Goal: Check status: Check status

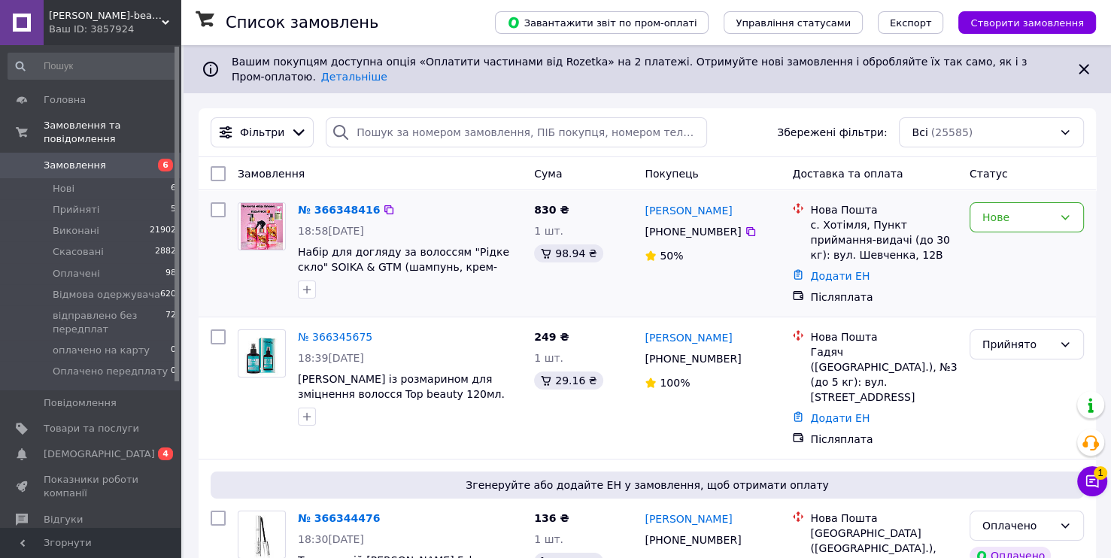
drag, startPoint x: 277, startPoint y: 273, endPoint x: 745, endPoint y: 284, distance: 468.7
click at [745, 284] on div "[PERSON_NAME] [PHONE_NUMBER]%" at bounding box center [712, 253] width 147 height 114
click at [1100, 480] on button "Чат з покупцем 1" at bounding box center [1092, 481] width 30 height 30
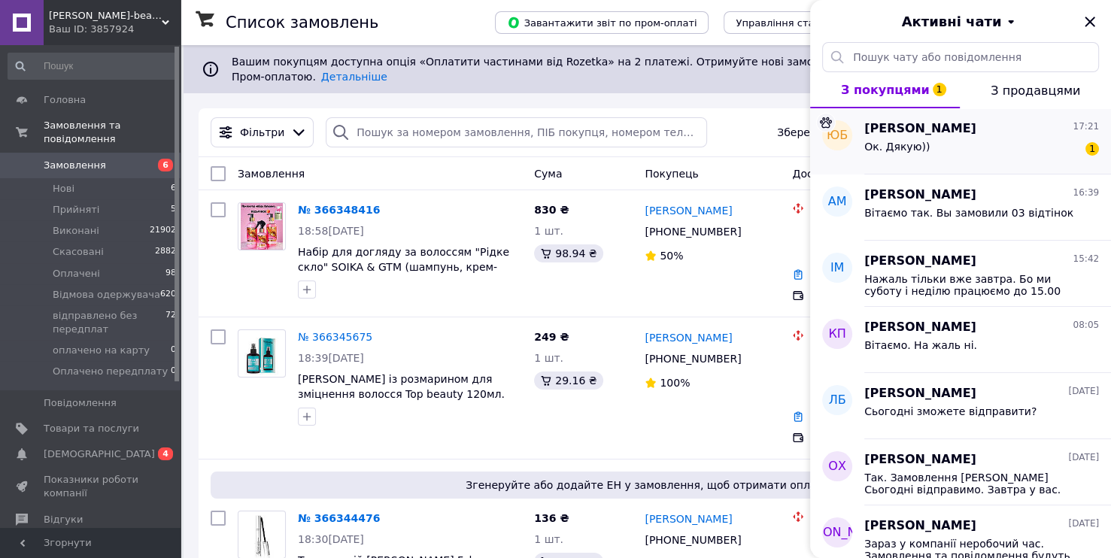
click at [959, 158] on div "Ок. Дякую)) 1" at bounding box center [981, 150] width 235 height 24
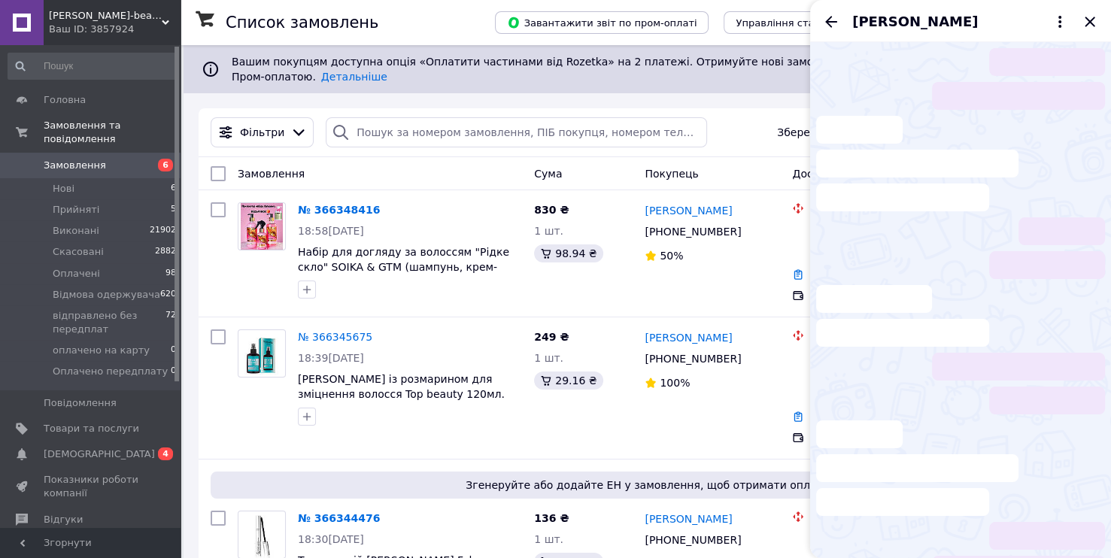
scroll to position [773, 0]
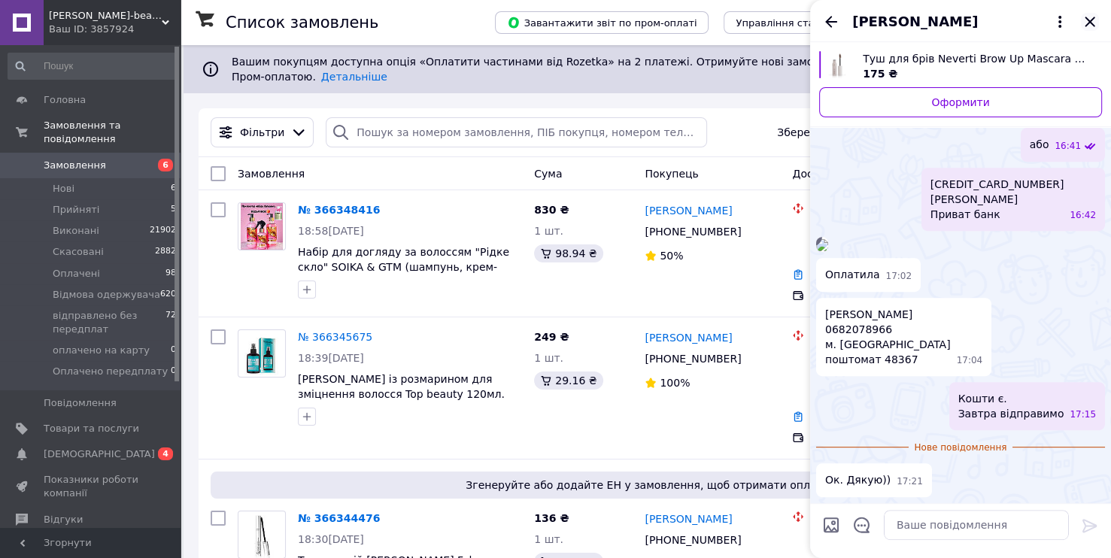
click at [1092, 19] on icon "Закрити" at bounding box center [1090, 22] width 10 height 10
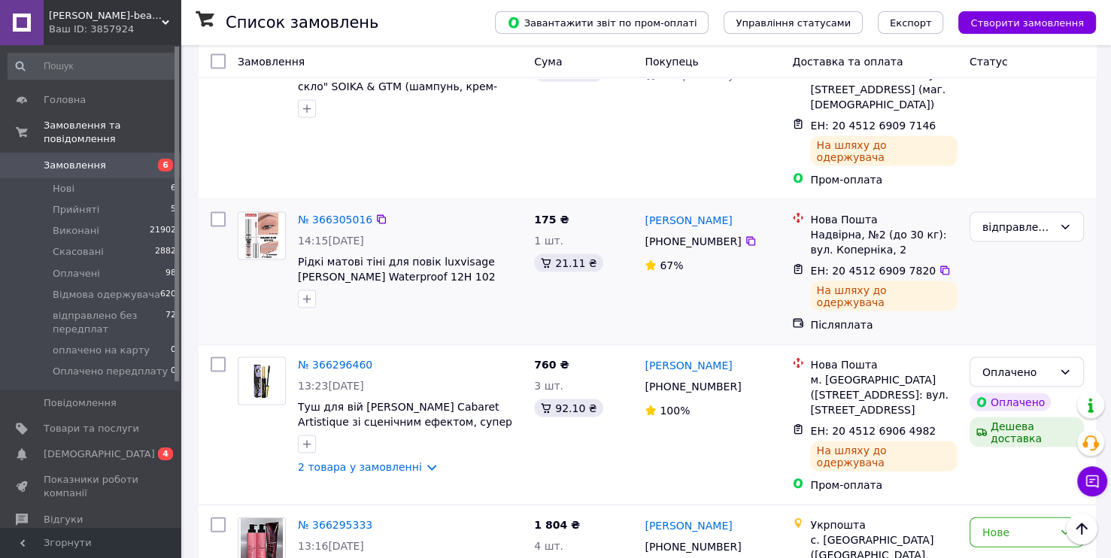
scroll to position [3159, 0]
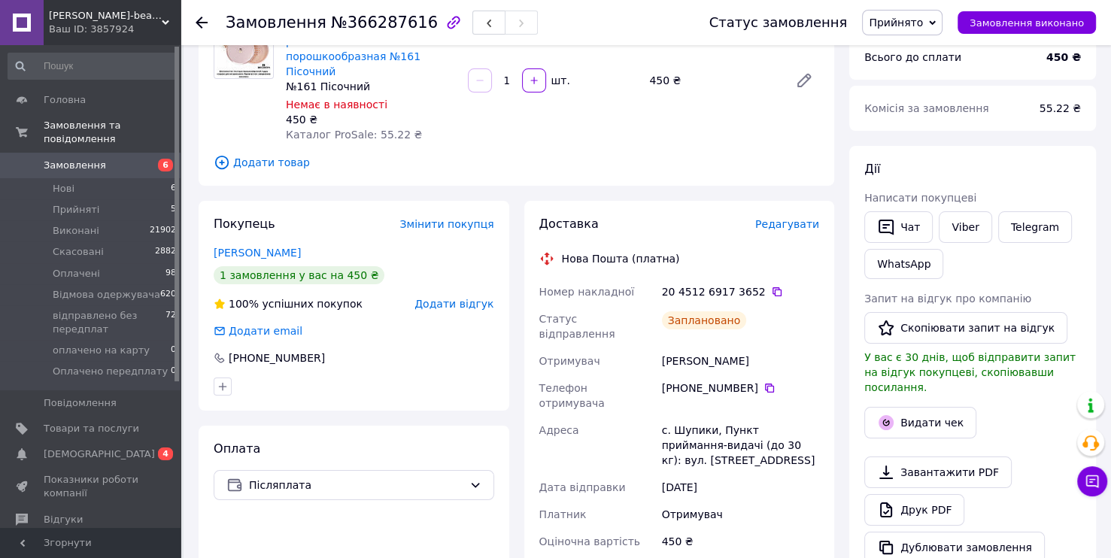
scroll to position [150, 0]
drag, startPoint x: 751, startPoint y: 275, endPoint x: 663, endPoint y: 279, distance: 87.3
click at [663, 283] on div "20 4512 6917 3652" at bounding box center [740, 290] width 157 height 15
copy div "20 4512 6917 3652"
